Goal: Information Seeking & Learning: Learn about a topic

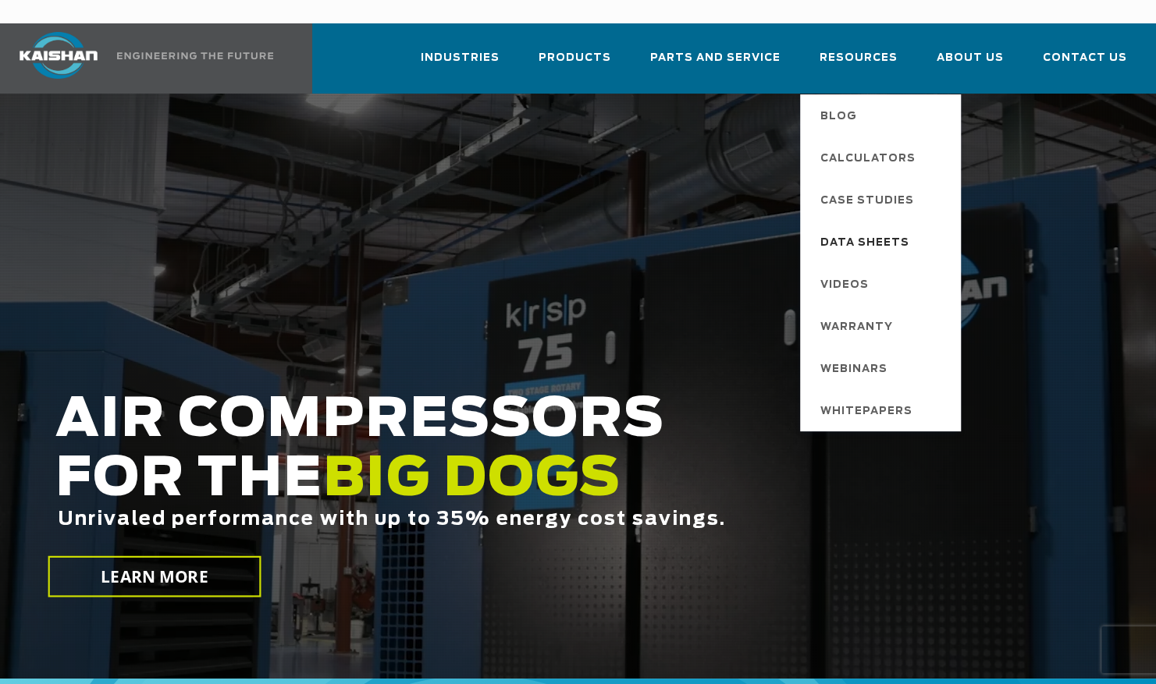
click at [882, 230] on span "Data Sheets" at bounding box center [864, 243] width 89 height 27
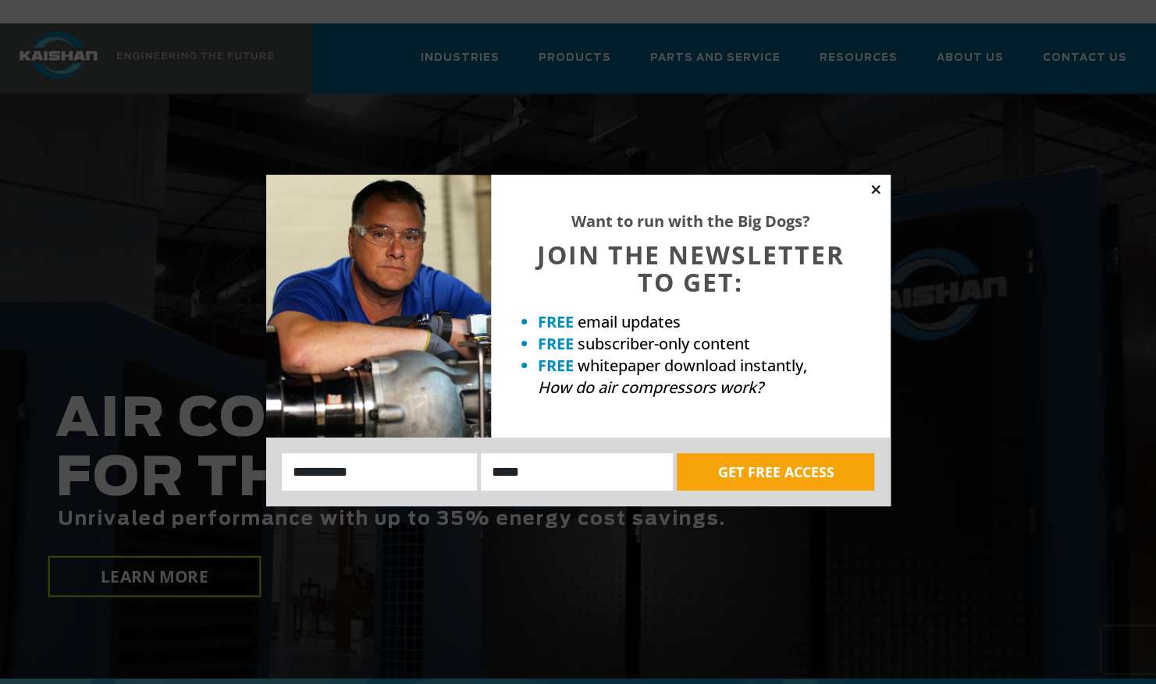
click at [879, 186] on icon at bounding box center [875, 189] width 9 height 9
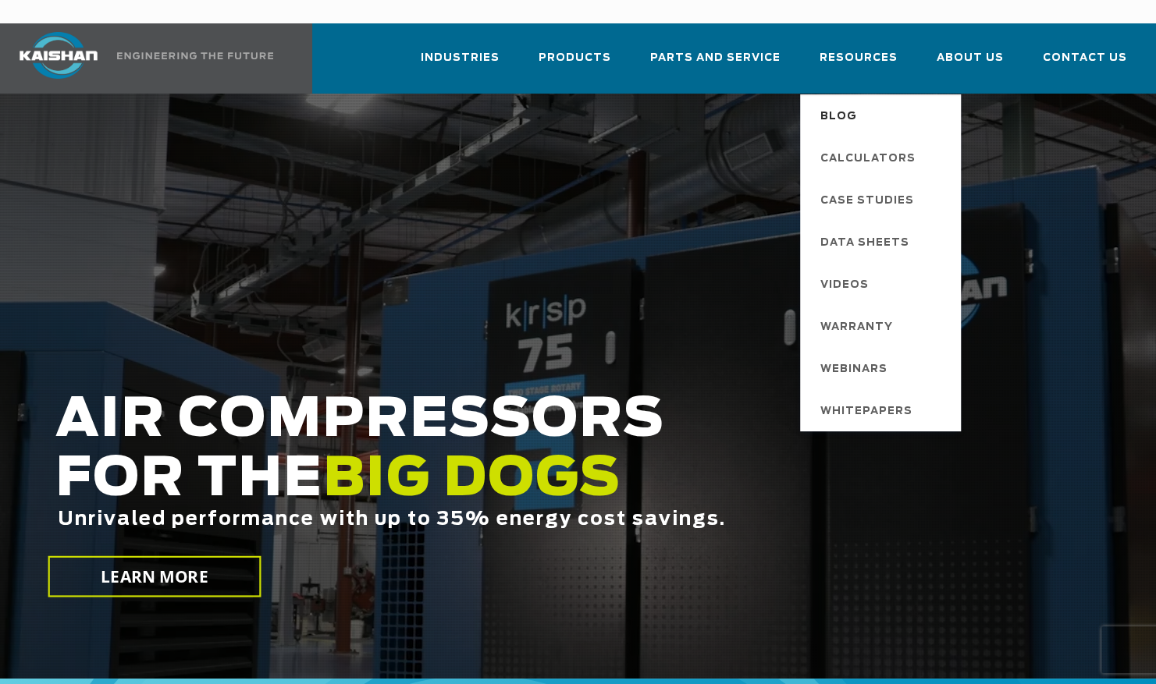
click at [850, 104] on span "Blog" at bounding box center [838, 117] width 37 height 27
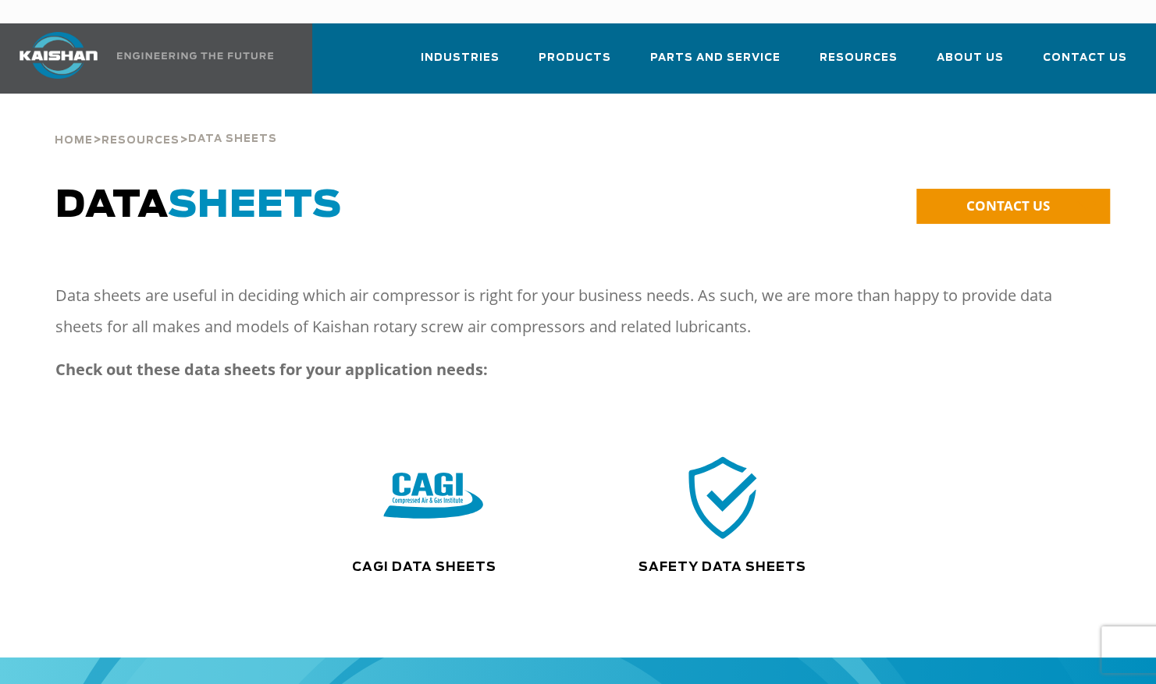
click at [412, 481] on img at bounding box center [434, 497] width 100 height 101
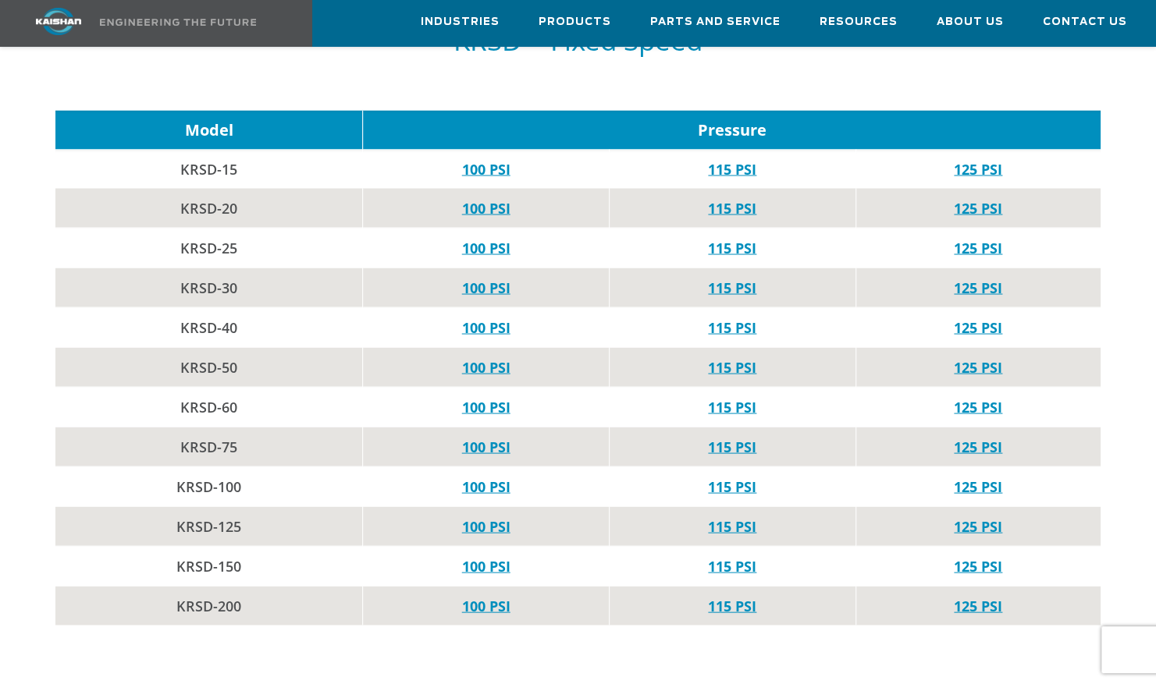
scroll to position [1605, 0]
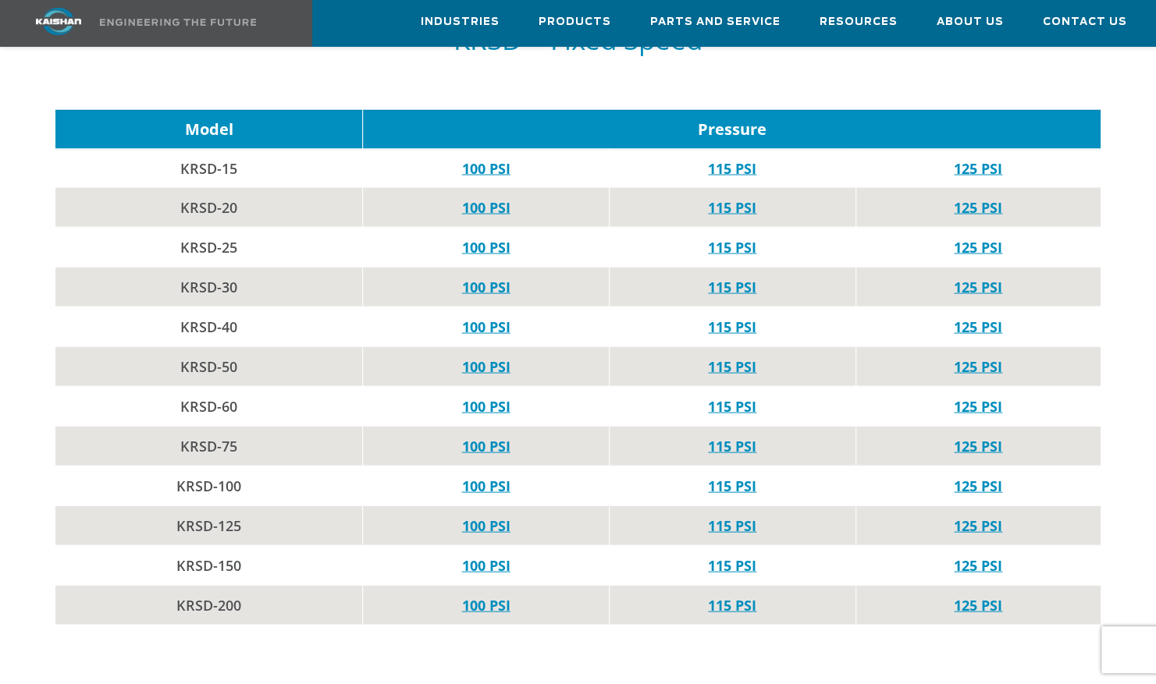
click at [486, 506] on td "100 PSI" at bounding box center [486, 526] width 247 height 40
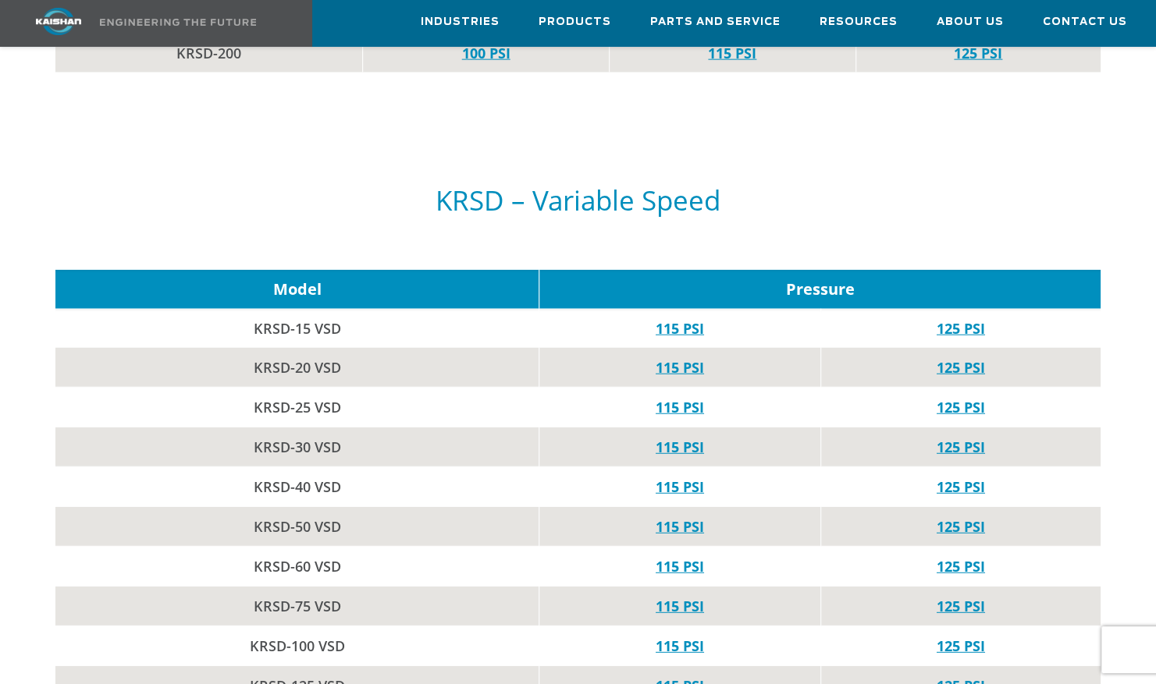
scroll to position [2157, 0]
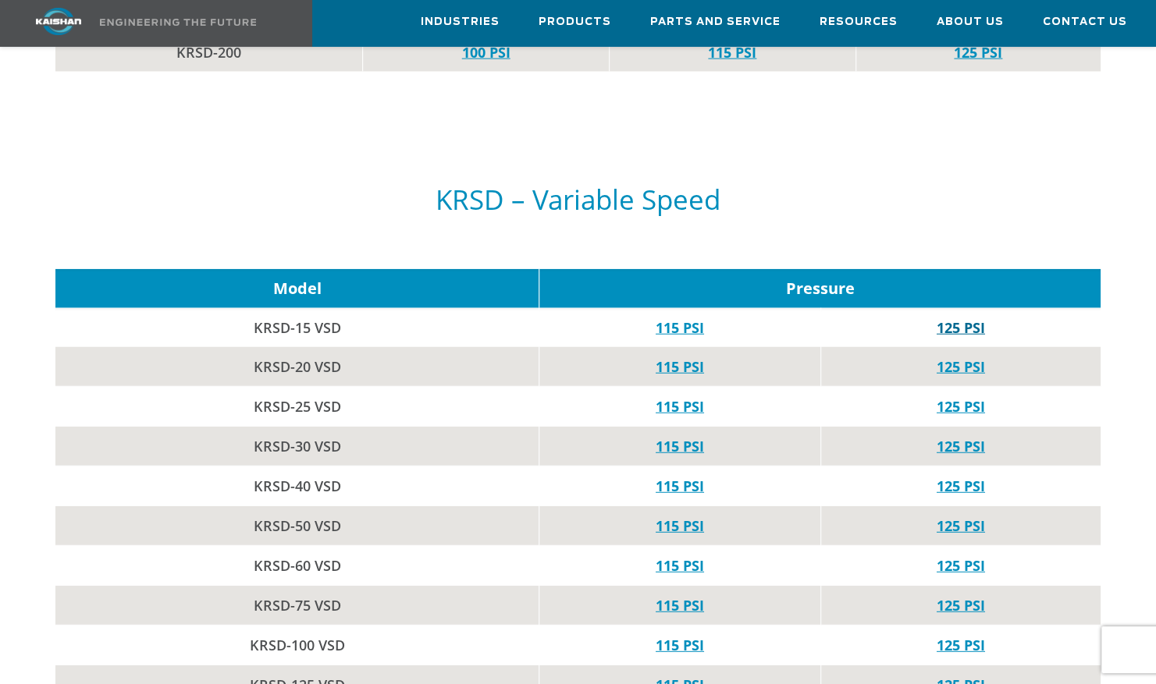
click at [972, 318] on link "125 PSI" at bounding box center [960, 327] width 48 height 19
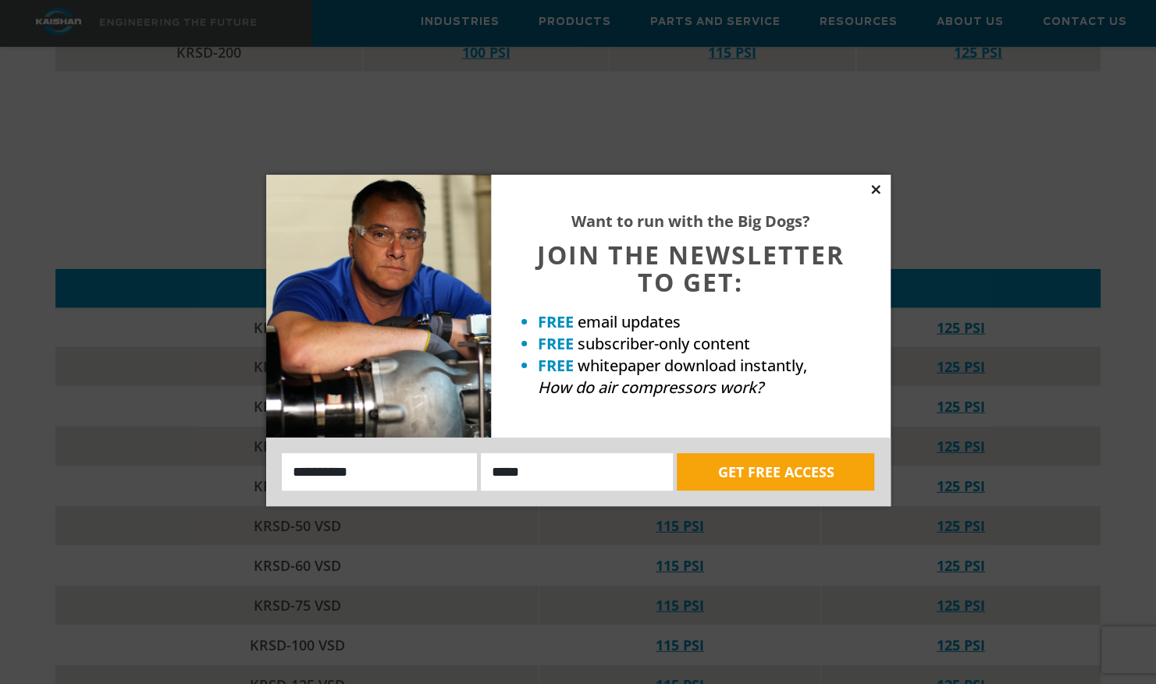
click at [879, 187] on icon at bounding box center [875, 190] width 14 height 14
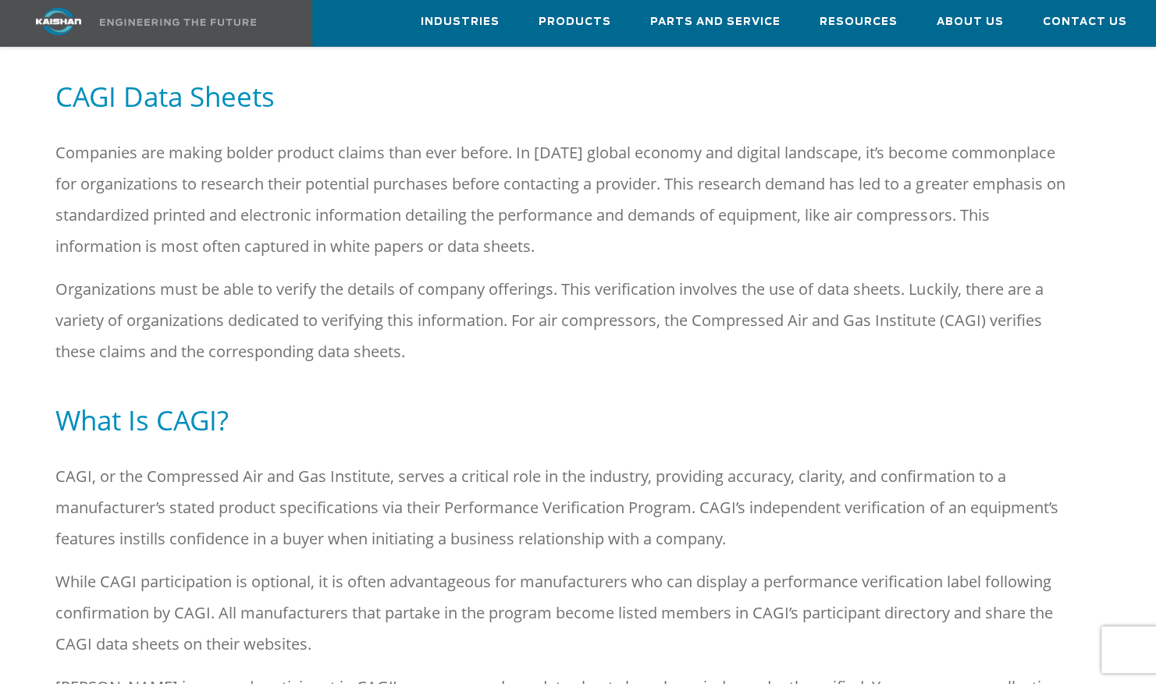
scroll to position [130, 0]
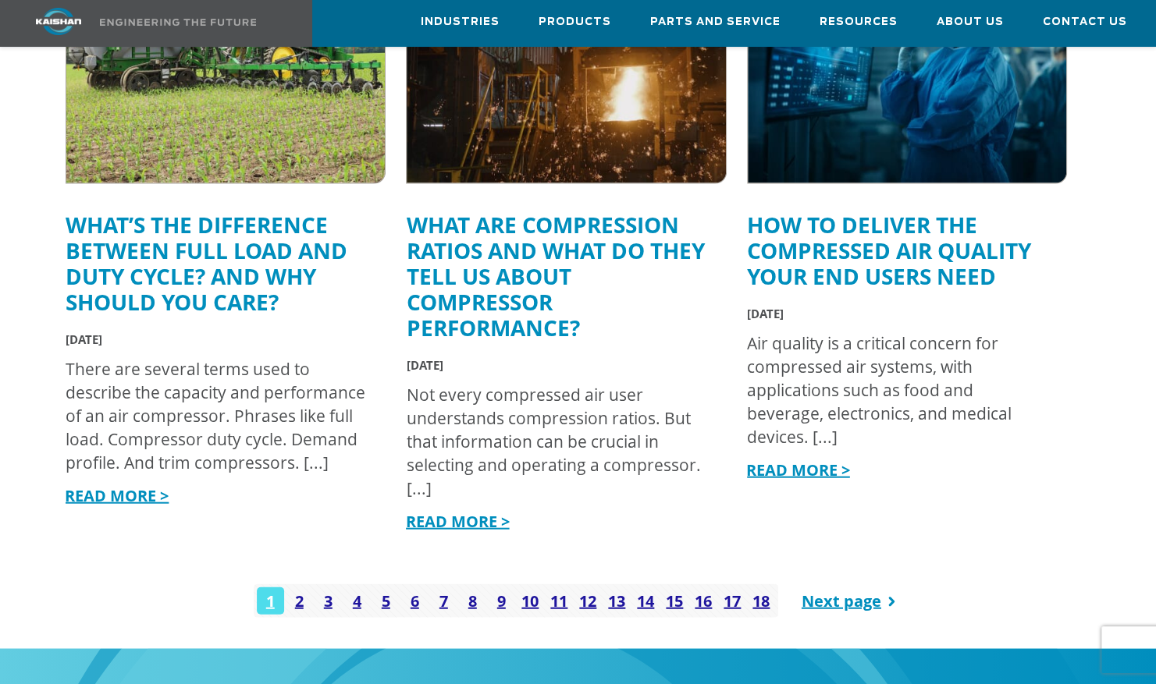
scroll to position [1860, 0]
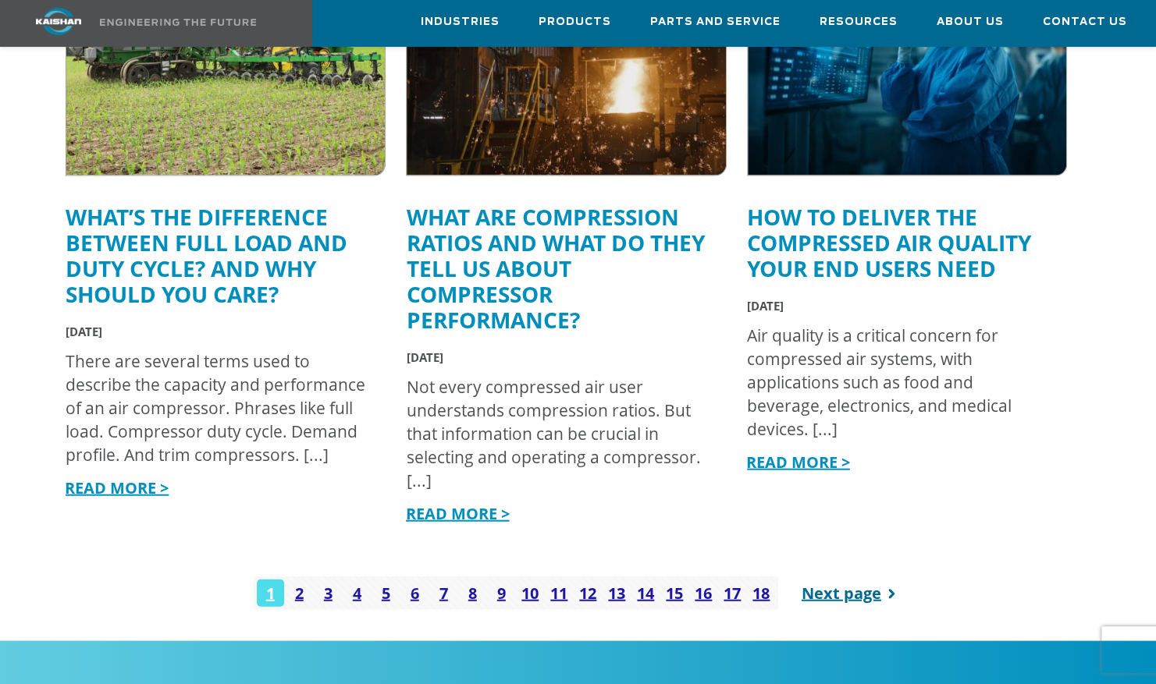
click at [842, 577] on link "Next page" at bounding box center [851, 594] width 101 height 34
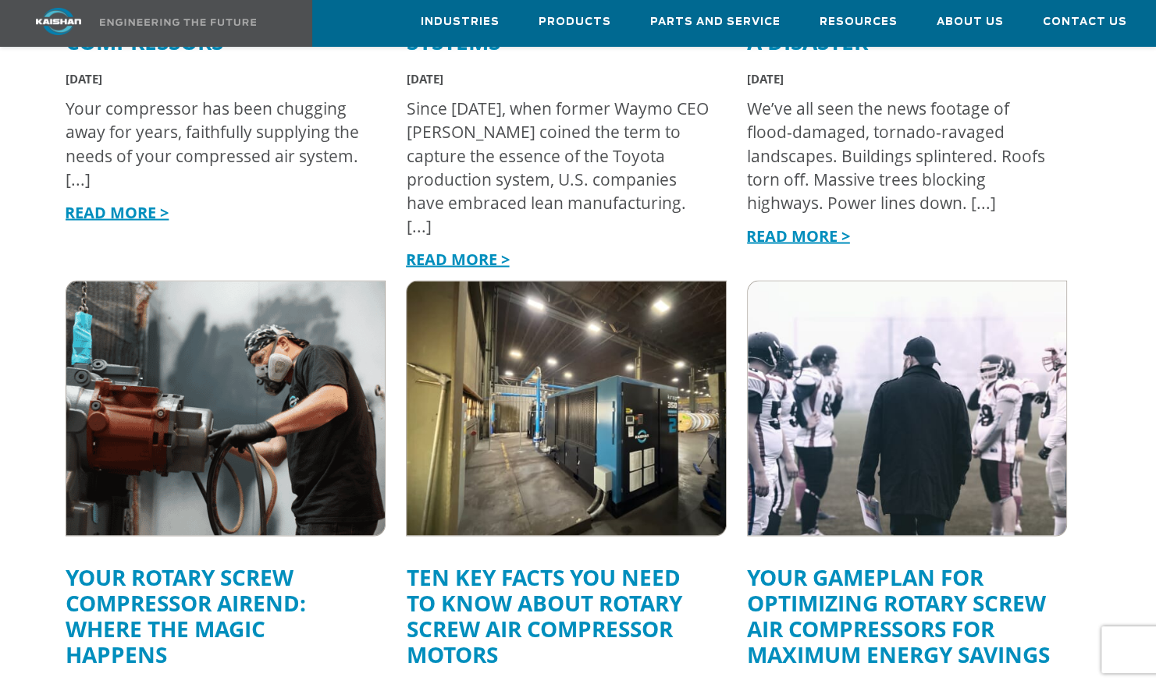
scroll to position [1462, 0]
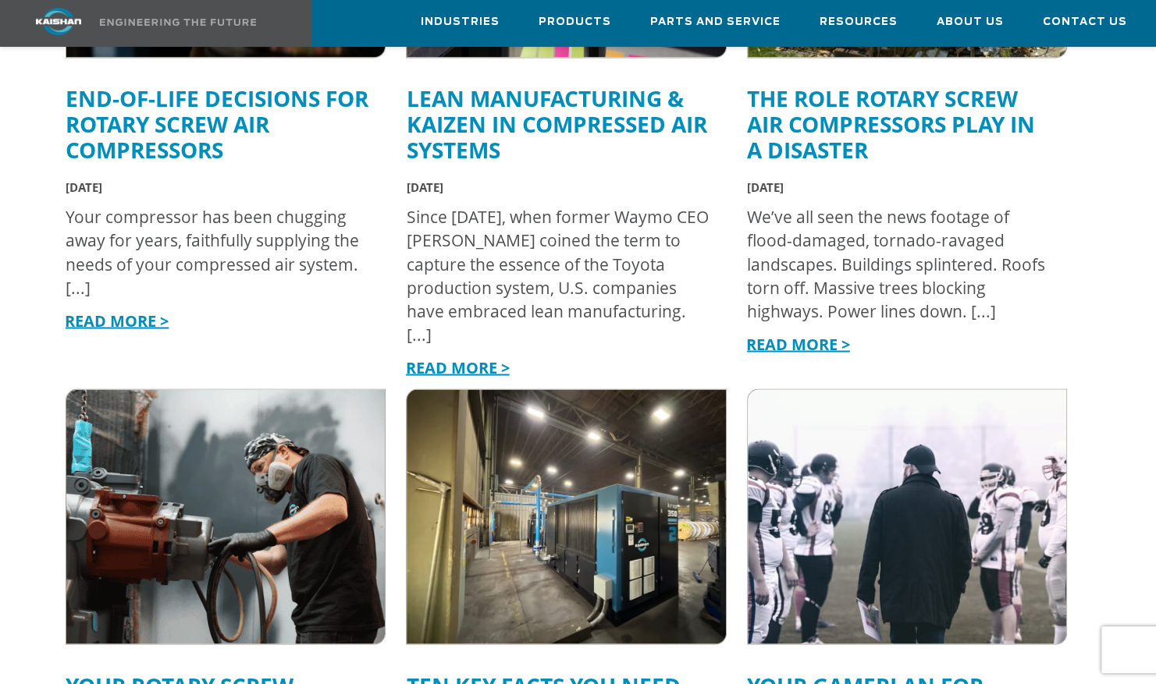
click at [186, 119] on link "End-of-Life Decisions for Rotary Screw Air Compressors" at bounding box center [217, 123] width 303 height 81
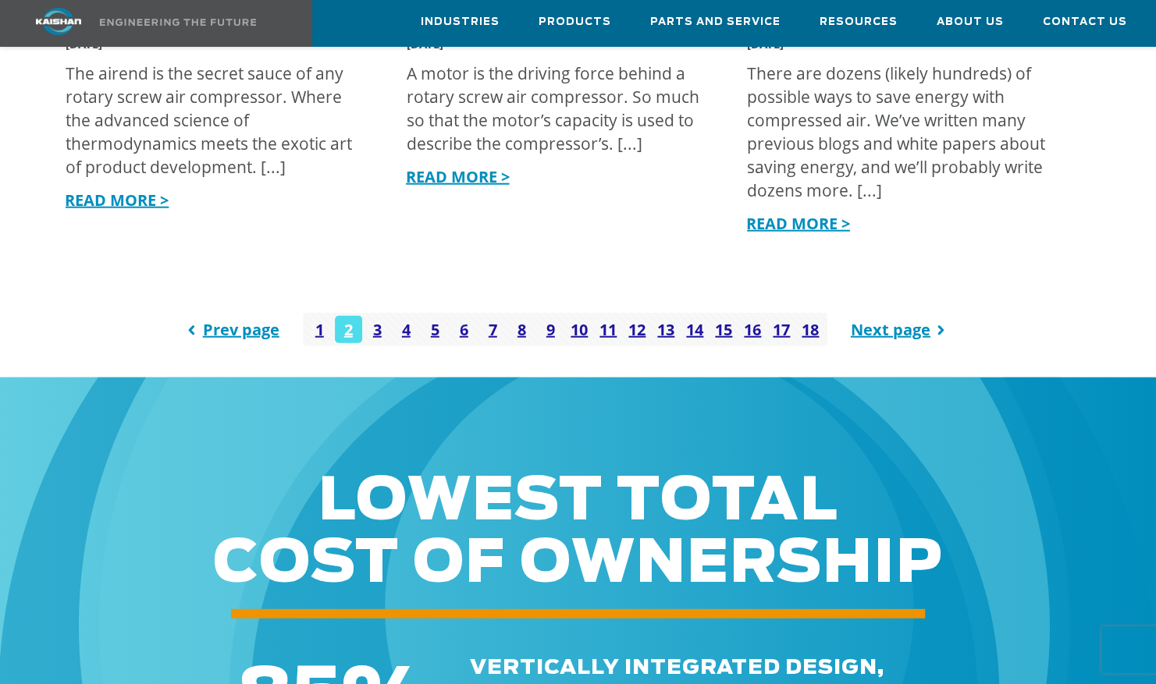
scroll to position [2218, 0]
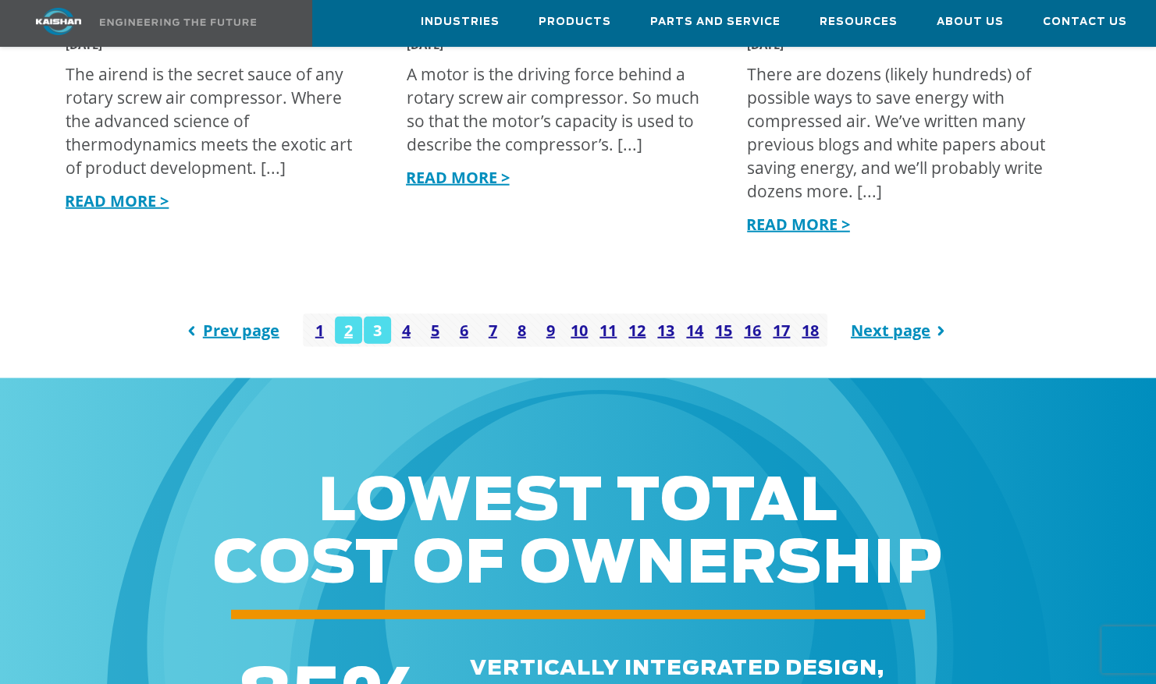
click at [381, 317] on link "3" at bounding box center [377, 330] width 27 height 27
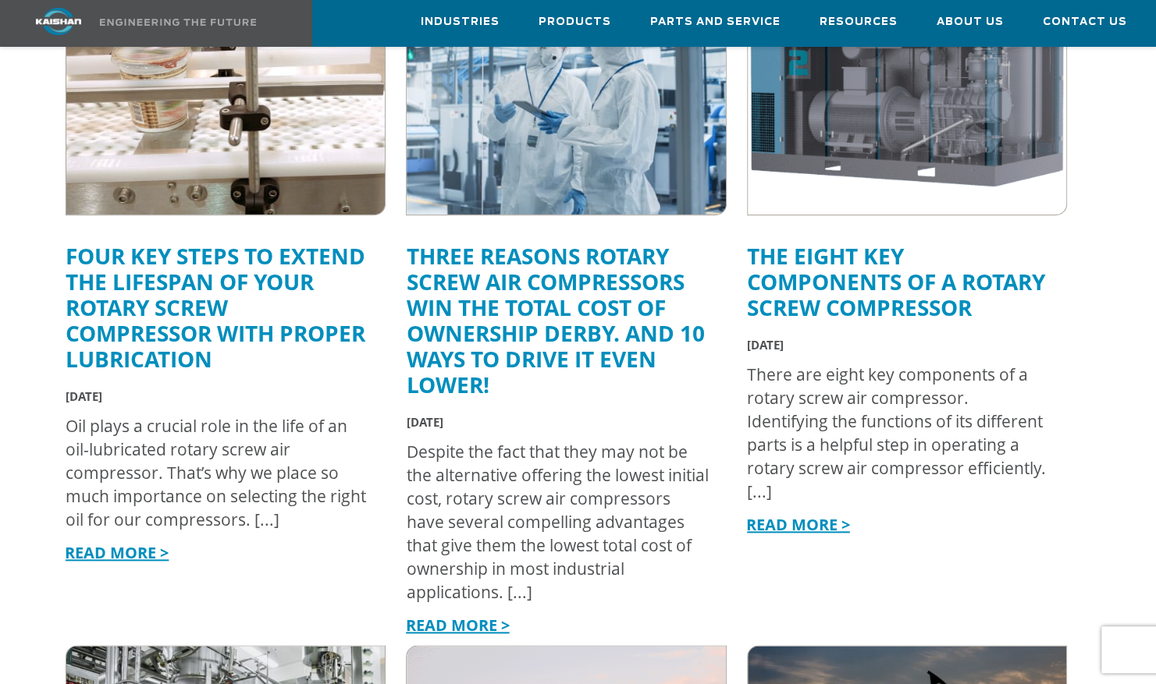
scroll to position [669, 0]
click at [159, 289] on link "Four Key Steps to Extend the Lifespan of Your Rotary Screw Compressor with Prop…" at bounding box center [216, 306] width 300 height 133
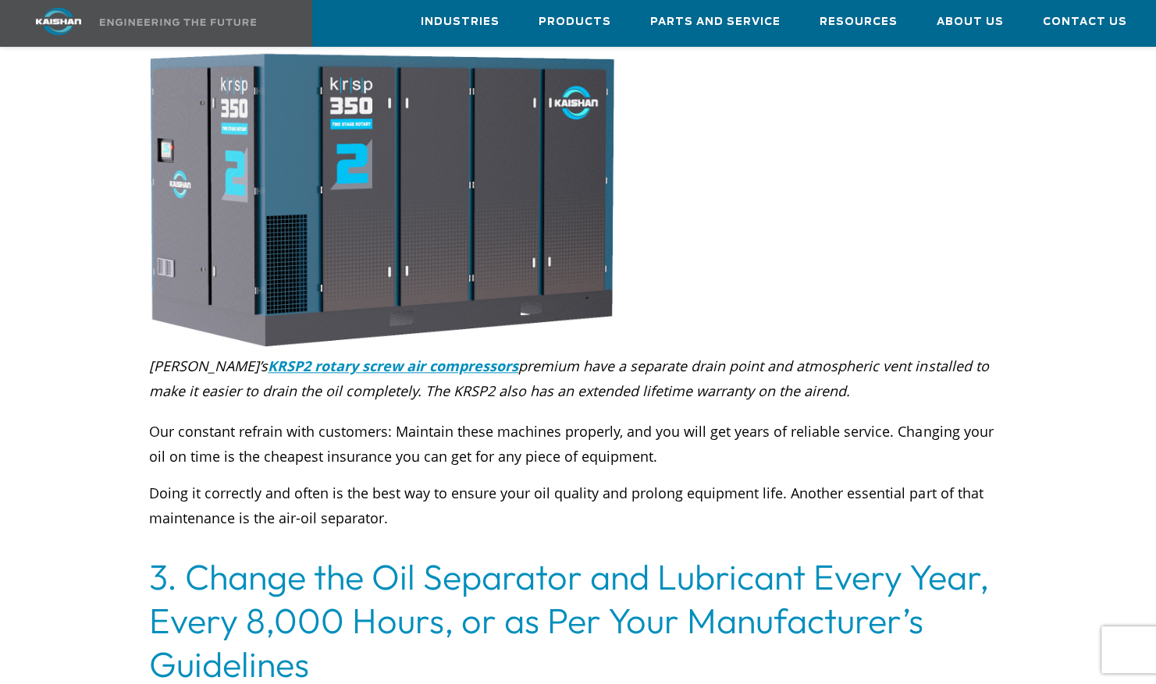
scroll to position [627, 0]
